Goal: Task Accomplishment & Management: Manage account settings

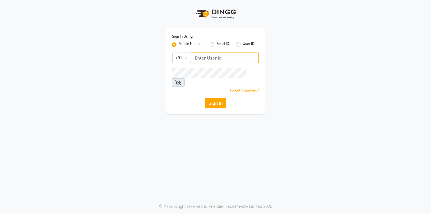
type input "9987899987"
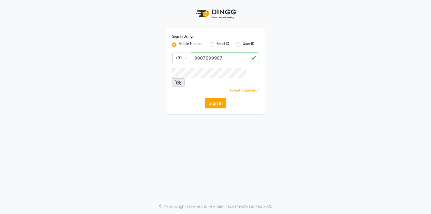
click at [217, 98] on button "Sign In" at bounding box center [215, 103] width 21 height 11
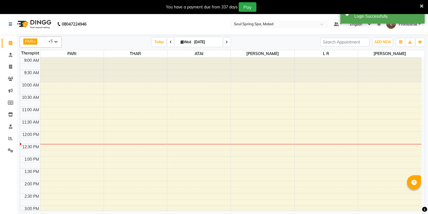
click at [10, 84] on li "Clients" at bounding box center [8, 79] width 17 height 12
click at [10, 79] on icon at bounding box center [10, 79] width 5 height 4
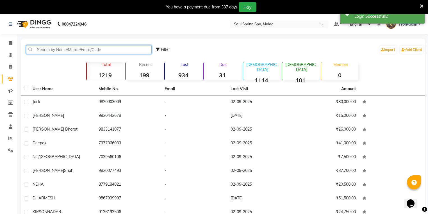
click at [126, 51] on input "text" at bounding box center [89, 49] width 126 height 9
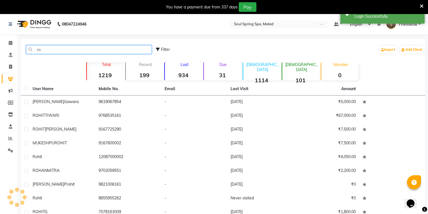
type input "r"
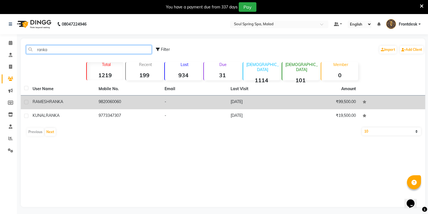
type input "ranka"
click at [159, 102] on td "9820060060" at bounding box center [128, 102] width 66 height 14
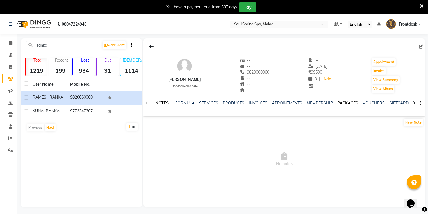
click at [337, 105] on link "PACKAGES" at bounding box center [347, 103] width 21 height 5
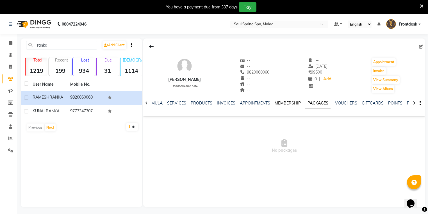
click at [286, 103] on link "MEMBERSHIP" at bounding box center [288, 103] width 26 height 5
click at [347, 104] on link "VOUCHERS" at bounding box center [350, 103] width 22 height 5
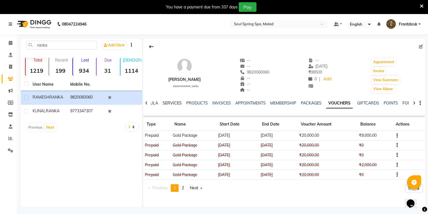
click at [174, 102] on link "SERVICES" at bounding box center [172, 103] width 19 height 5
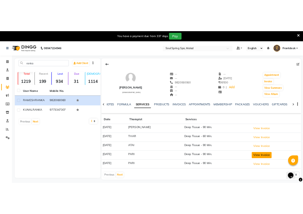
scroll to position [14, 0]
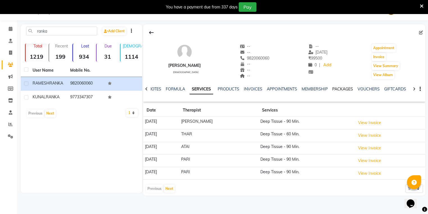
click at [336, 90] on link "PACKAGES" at bounding box center [342, 88] width 21 height 5
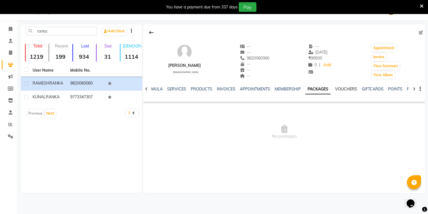
click at [348, 88] on link "VOUCHERS" at bounding box center [346, 88] width 22 height 5
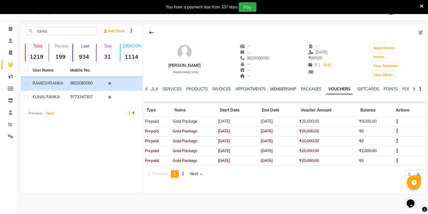
click at [274, 87] on link "MEMBERSHIP" at bounding box center [283, 88] width 26 height 5
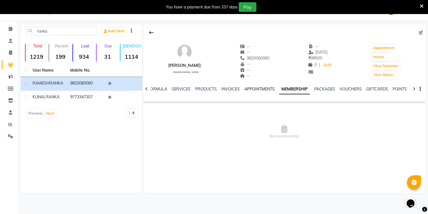
click at [266, 88] on link "APPOINTMENTS" at bounding box center [259, 88] width 30 height 5
click at [333, 89] on link "PACKAGES" at bounding box center [330, 88] width 21 height 5
click at [341, 89] on link "VOUCHERS" at bounding box center [346, 88] width 22 height 5
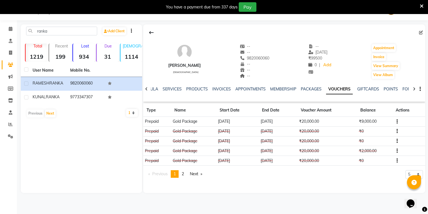
click at [294, 85] on div "NOTES FORMULA SERVICES PRODUCTS INVOICES APPOINTMENTS MEMBERSHIP PACKAGES VOUCH…" at bounding box center [284, 88] width 282 height 19
click at [292, 88] on link "MEMBERSHIP" at bounding box center [283, 88] width 26 height 5
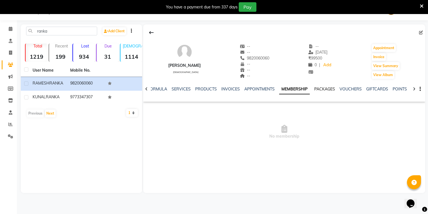
click at [323, 88] on link "PACKAGES" at bounding box center [324, 88] width 21 height 5
click at [335, 87] on link "VOUCHERS" at bounding box center [346, 88] width 22 height 5
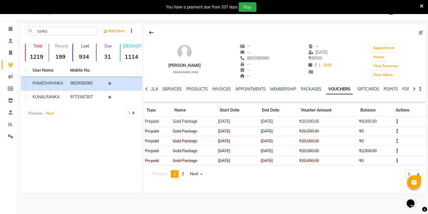
click at [165, 91] on div "SERVICES" at bounding box center [172, 89] width 19 height 6
click at [165, 91] on link "SERVICES" at bounding box center [172, 88] width 19 height 5
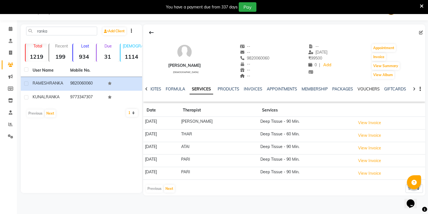
click at [360, 90] on link "VOUCHERS" at bounding box center [368, 88] width 22 height 5
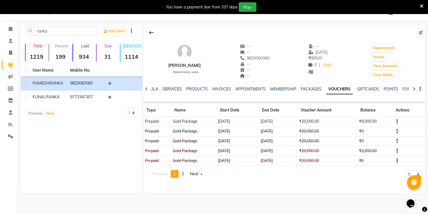
click at [174, 88] on link "SERVICES" at bounding box center [172, 88] width 19 height 5
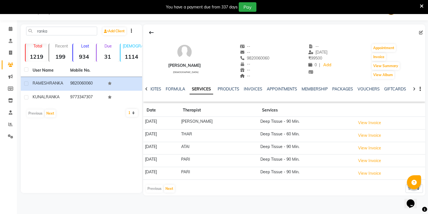
click at [190, 84] on link "SERVICES" at bounding box center [202, 89] width 24 height 10
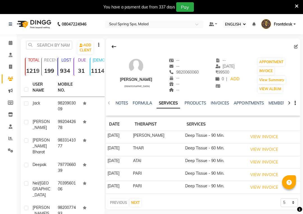
select select "ec"
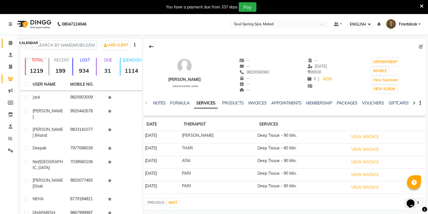
click at [10, 43] on icon at bounding box center [11, 43] width 4 height 4
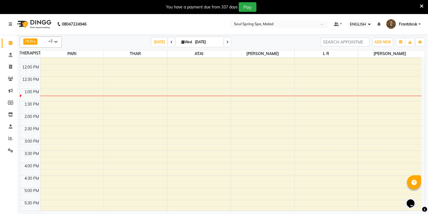
scroll to position [157, 0]
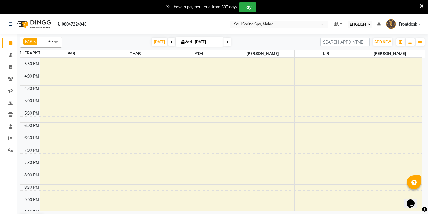
click at [2, 38] on link "CALENDAR" at bounding box center [8, 42] width 13 height 9
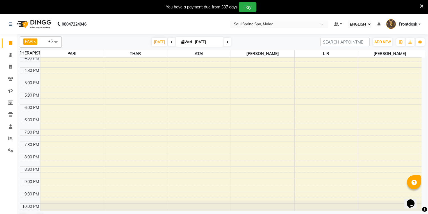
scroll to position [189, 0]
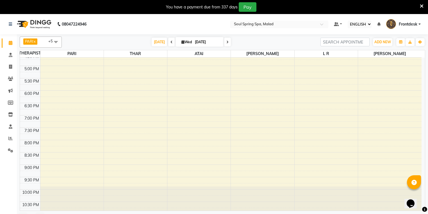
click at [2, 38] on link "CALENDAR" at bounding box center [8, 42] width 13 height 9
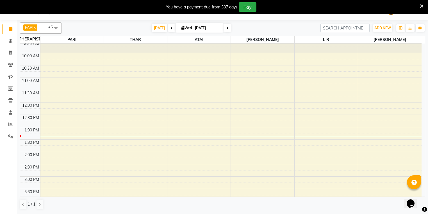
scroll to position [22, 0]
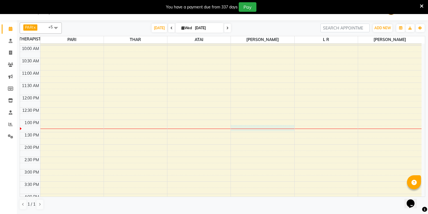
click at [246, 126] on div "9:00 AM 9:30 AM 10:00 AM 10:30 AM 11:00 AM 11:30 AM 12:00 PM 12:30 PM 1:00 PM 1…" at bounding box center [221, 194] width 402 height 346
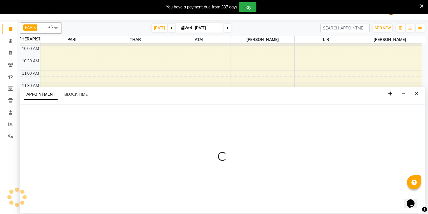
select select "86605"
select select "795"
select select "tentative"
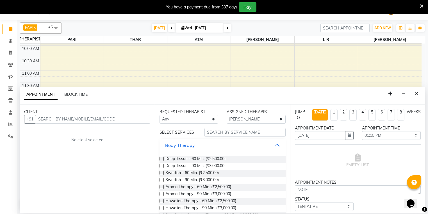
click at [86, 120] on input "text" at bounding box center [93, 119] width 115 height 9
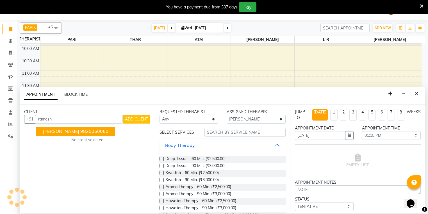
click at [84, 127] on button "[PERSON_NAME] 9820060060" at bounding box center [75, 131] width 79 height 9
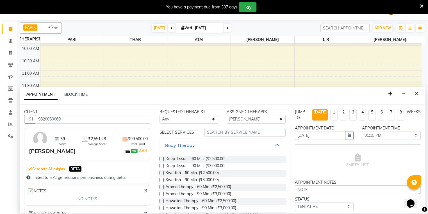
type input "9820060060"
click at [162, 166] on label at bounding box center [161, 166] width 4 height 4
click at [162, 166] on input "checkbox" at bounding box center [161, 167] width 4 height 4
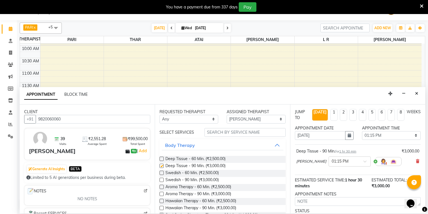
checkbox input "false"
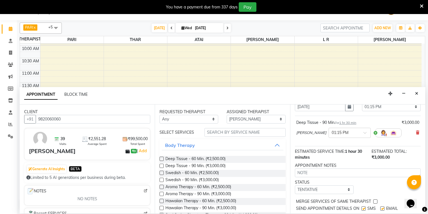
scroll to position [44, 0]
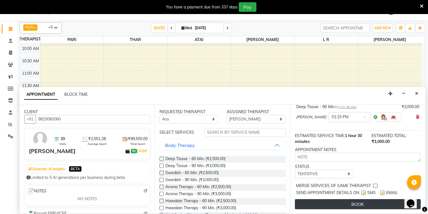
click at [303, 201] on button "BOOK" at bounding box center [358, 204] width 126 height 10
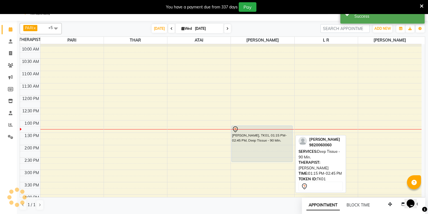
scroll to position [0, 0]
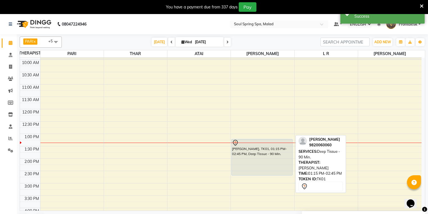
click at [249, 160] on div "[PERSON_NAME], TK01, 01:15 PM-02:45 PM, Deep Tissue - 90 Min." at bounding box center [262, 157] width 61 height 36
select select "7"
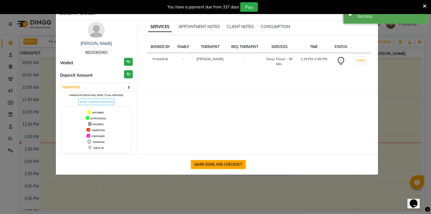
click at [218, 160] on button "MARK DONE AND CHECKOUT" at bounding box center [218, 164] width 55 height 9
select select "service"
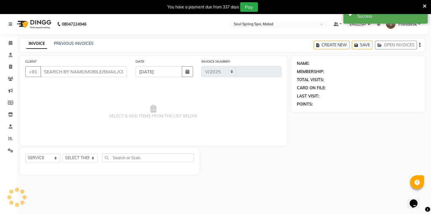
select select "4947"
type input "1400"
type input "9820060060"
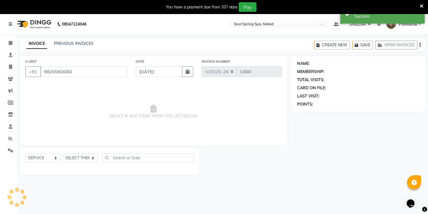
select select "86605"
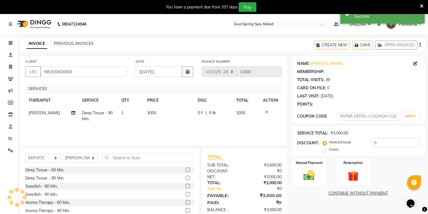
scroll to position [14, 0]
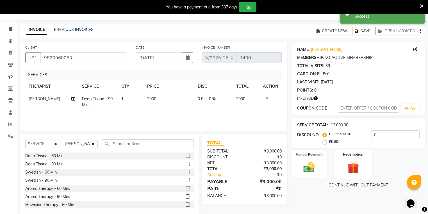
click at [303, 164] on img at bounding box center [353, 167] width 19 height 15
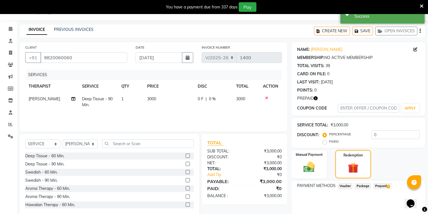
click at [303, 184] on span "Prepaid 1" at bounding box center [382, 186] width 18 height 6
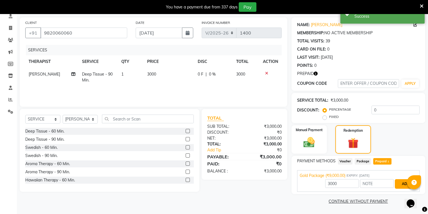
click at [303, 181] on button "ADD" at bounding box center [406, 184] width 22 height 10
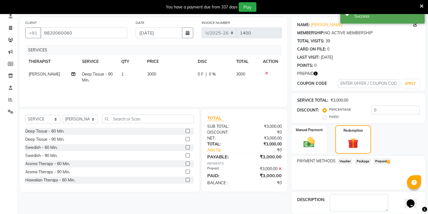
scroll to position [65, 0]
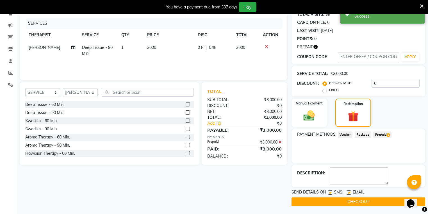
click at [303, 201] on button "CHECKOUT" at bounding box center [358, 201] width 134 height 9
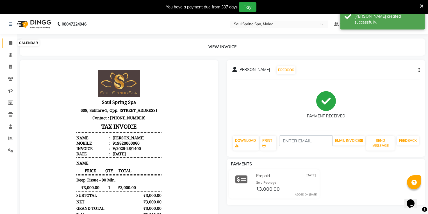
click at [9, 40] on span at bounding box center [11, 43] width 10 height 6
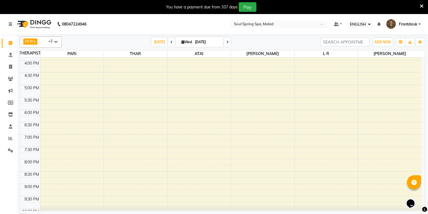
scroll to position [180, 0]
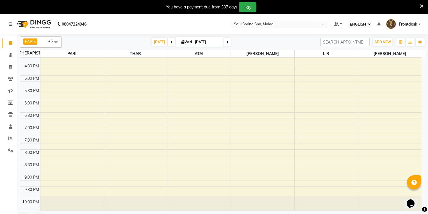
click at [191, 40] on span "Wed" at bounding box center [186, 42] width 13 height 4
select select "9"
select select "2025"
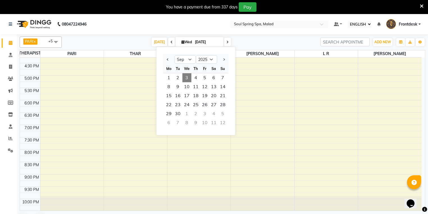
scroll to position [14, 0]
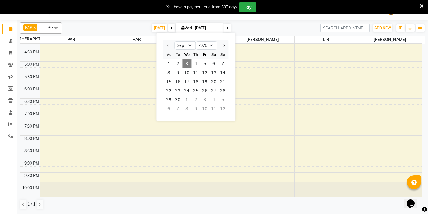
click at [189, 64] on span "3" at bounding box center [186, 63] width 9 height 9
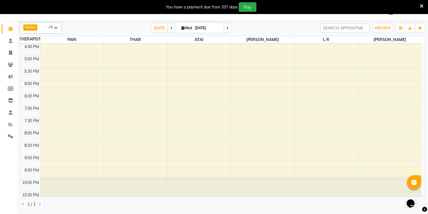
scroll to position [189, 0]
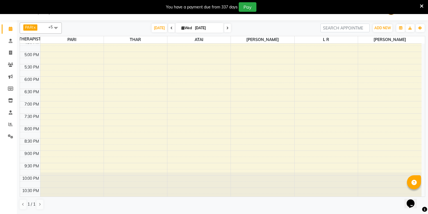
click at [9, 71] on li "MARKETING" at bounding box center [8, 77] width 17 height 12
click at [12, 65] on icon at bounding box center [10, 65] width 5 height 4
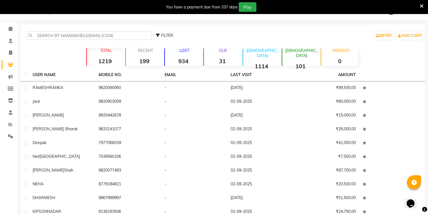
click at [191, 58] on strong "934" at bounding box center [183, 61] width 37 height 7
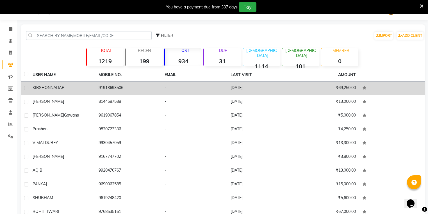
click at [146, 90] on td "91913693506" at bounding box center [128, 88] width 66 height 14
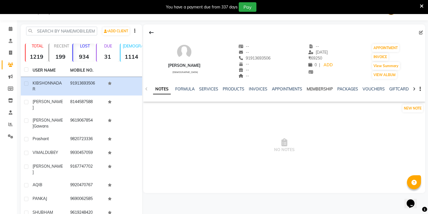
click at [303, 89] on link "MEMBERSHIP" at bounding box center [320, 88] width 26 height 5
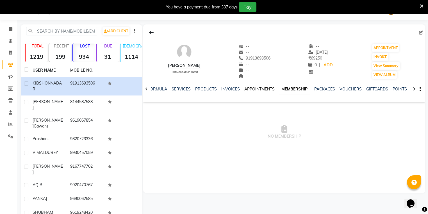
click at [264, 87] on link "APPOINTMENTS" at bounding box center [259, 88] width 30 height 5
click at [243, 89] on ul "NOTES FORMULA SERVICES PRODUCTS INVOICES APPOINTMENTS MEMBERSHIP PACKAGES VOUCH…" at bounding box center [313, 89] width 357 height 6
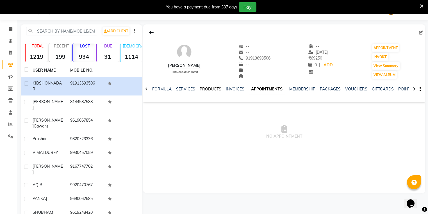
click at [200, 91] on link "PRODUCTS" at bounding box center [211, 88] width 22 height 5
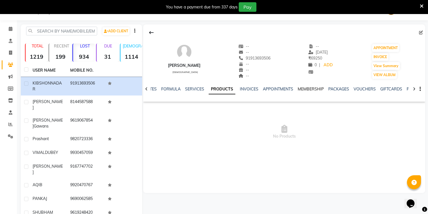
click at [298, 90] on link "MEMBERSHIP" at bounding box center [311, 88] width 26 height 5
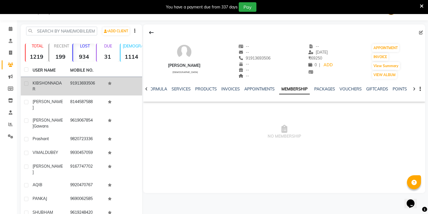
click at [114, 85] on td at bounding box center [123, 86] width 38 height 19
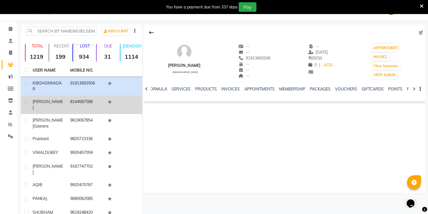
click at [111, 106] on td at bounding box center [123, 104] width 38 height 19
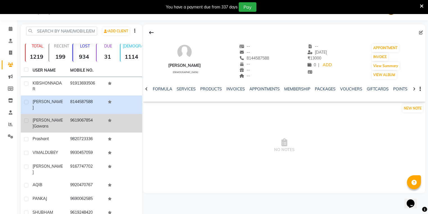
click at [125, 122] on td at bounding box center [123, 123] width 38 height 19
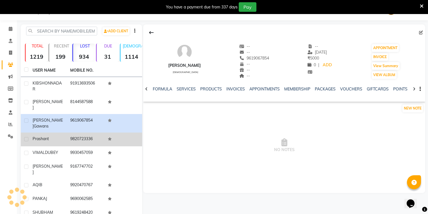
click at [118, 134] on td at bounding box center [123, 140] width 38 height 14
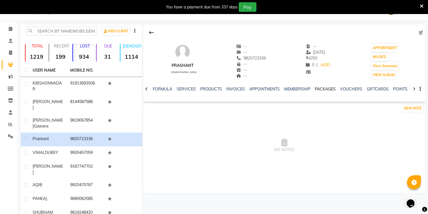
click at [303, 86] on link "PACKAGES" at bounding box center [325, 88] width 21 height 5
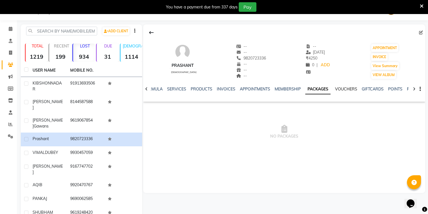
click at [303, 90] on link "VOUCHERS" at bounding box center [346, 88] width 22 height 5
click at [303, 90] on link "VOUCHERS" at bounding box center [339, 89] width 27 height 10
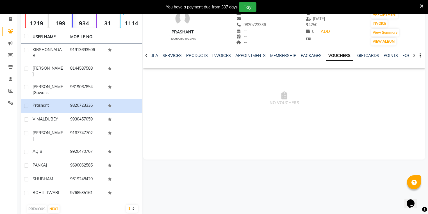
scroll to position [48, 0]
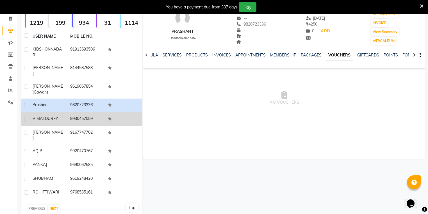
click at [111, 116] on td at bounding box center [123, 119] width 38 height 14
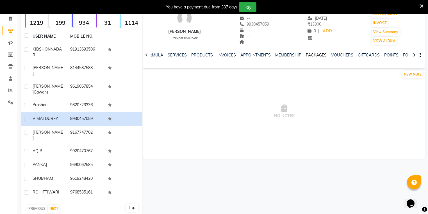
click at [303, 54] on link "PACKAGES" at bounding box center [316, 55] width 21 height 5
click at [303, 54] on link "VOUCHERS" at bounding box center [346, 55] width 22 height 5
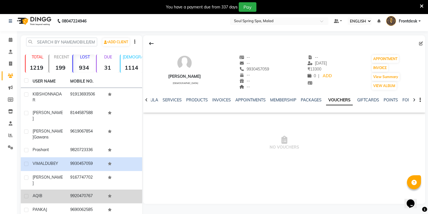
scroll to position [48, 0]
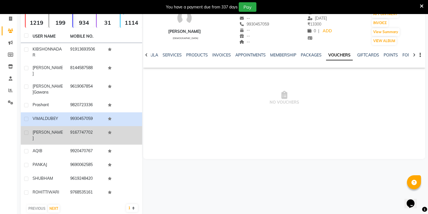
click at [118, 128] on td at bounding box center [123, 135] width 38 height 19
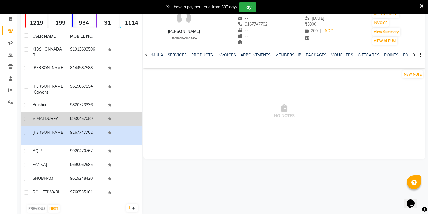
click at [115, 117] on td at bounding box center [123, 119] width 38 height 14
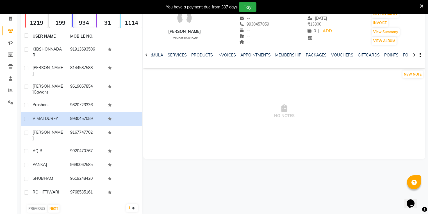
click at [303, 57] on div "VOUCHERS" at bounding box center [342, 55] width 22 height 6
click at [303, 56] on div "VOUCHERS" at bounding box center [342, 55] width 22 height 6
click at [303, 55] on link "VOUCHERS" at bounding box center [342, 55] width 22 height 5
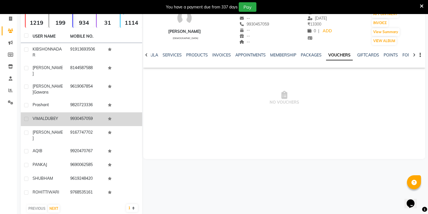
click at [114, 112] on td at bounding box center [123, 119] width 38 height 14
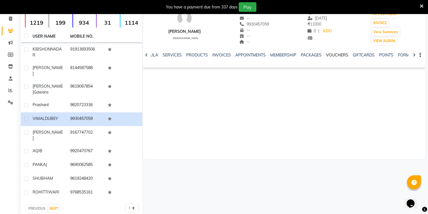
click at [303, 56] on link "VOUCHERS" at bounding box center [337, 55] width 22 height 5
click at [303, 57] on link "VOUCHERS" at bounding box center [339, 55] width 27 height 10
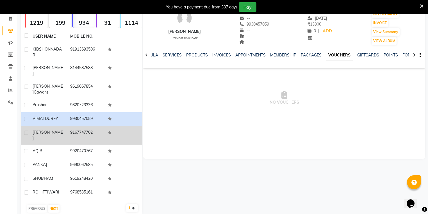
click at [122, 134] on td at bounding box center [123, 135] width 38 height 19
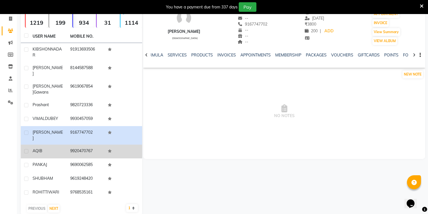
click at [106, 145] on td at bounding box center [123, 152] width 38 height 14
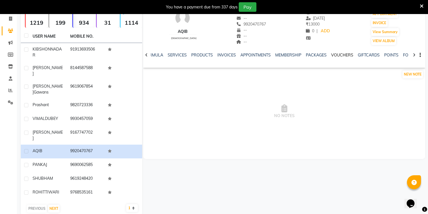
click at [303, 55] on link "VOUCHERS" at bounding box center [342, 55] width 22 height 5
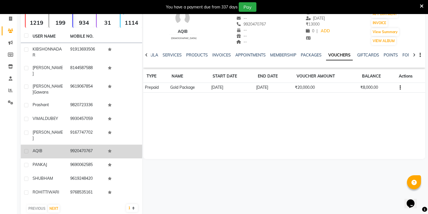
click at [95, 146] on td "9920470767" at bounding box center [86, 152] width 38 height 14
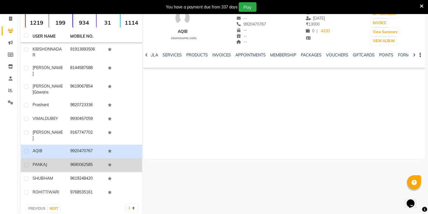
click at [99, 158] on td "9690062585" at bounding box center [86, 165] width 38 height 14
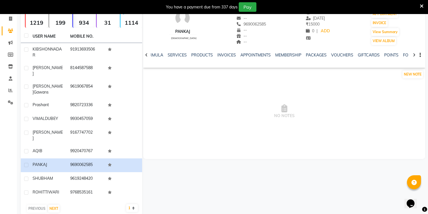
click at [303, 52] on div "VOUCHERS" at bounding box center [342, 55] width 22 height 6
click at [303, 55] on link "VOUCHERS" at bounding box center [342, 55] width 22 height 5
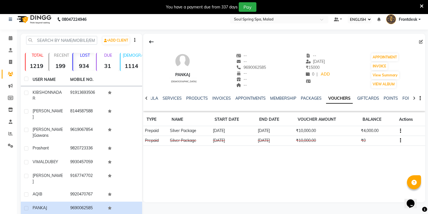
scroll to position [3, 0]
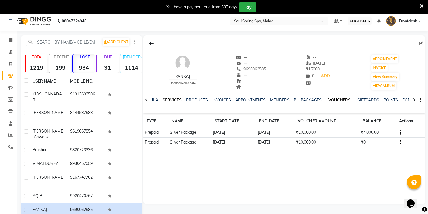
click at [170, 100] on link "SERVICES" at bounding box center [172, 99] width 19 height 5
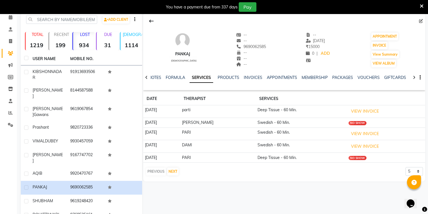
scroll to position [48, 0]
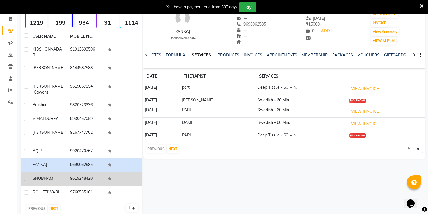
click at [65, 172] on td "SHUBHAM" at bounding box center [48, 179] width 38 height 14
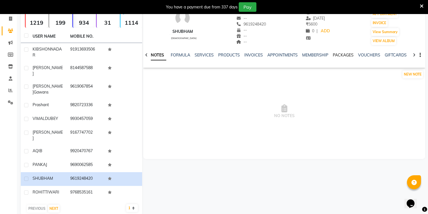
click at [303, 55] on link "PACKAGES" at bounding box center [343, 55] width 21 height 5
click at [303, 54] on link "VOUCHERS" at bounding box center [346, 55] width 22 height 5
click at [303, 54] on link "VOUCHERS" at bounding box center [339, 55] width 27 height 10
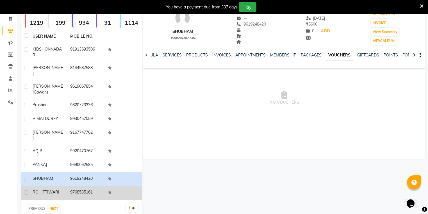
click at [70, 186] on td "9768535161" at bounding box center [86, 193] width 38 height 14
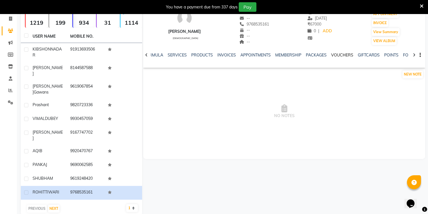
click at [303, 53] on link "VOUCHERS" at bounding box center [342, 55] width 22 height 5
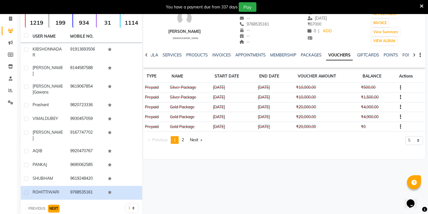
click at [57, 205] on button "NEXT" at bounding box center [54, 209] width 12 height 8
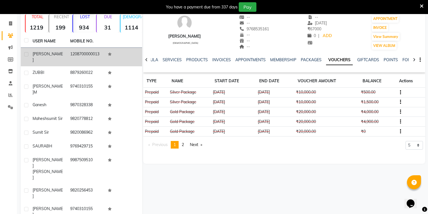
click at [124, 52] on td at bounding box center [123, 57] width 38 height 19
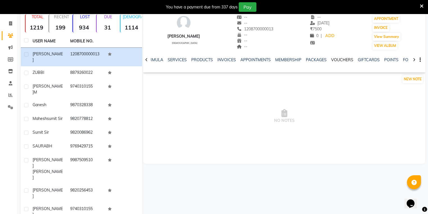
click at [303, 57] on link "VOUCHERS" at bounding box center [342, 59] width 22 height 5
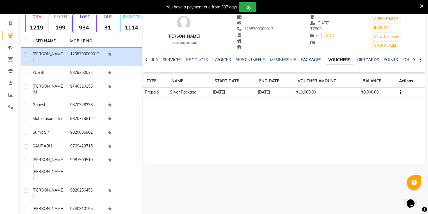
click at [303, 58] on link "VOUCHERS" at bounding box center [339, 60] width 27 height 10
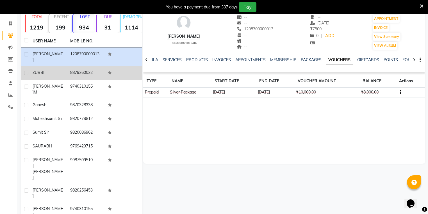
click at [49, 70] on div "ZUBBI" at bounding box center [48, 73] width 31 height 6
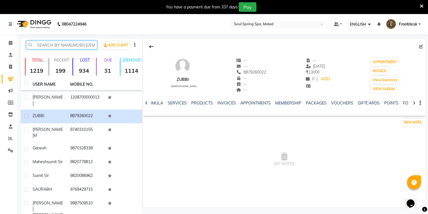
click at [67, 44] on input "text" at bounding box center [61, 45] width 71 height 9
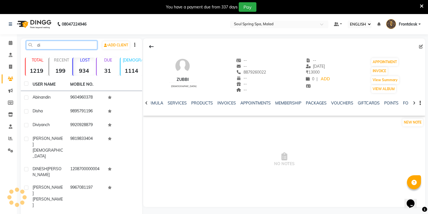
type input "d"
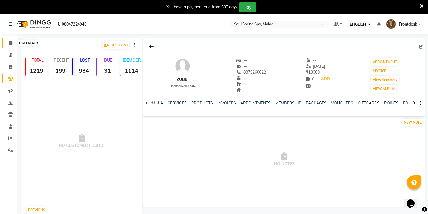
click at [11, 43] on icon at bounding box center [11, 43] width 4 height 4
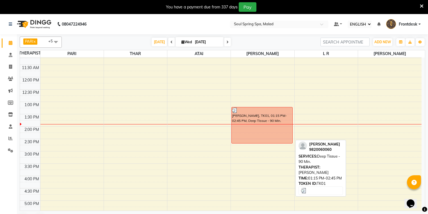
scroll to position [14, 0]
